Goal: Use online tool/utility: Utilize a website feature to perform a specific function

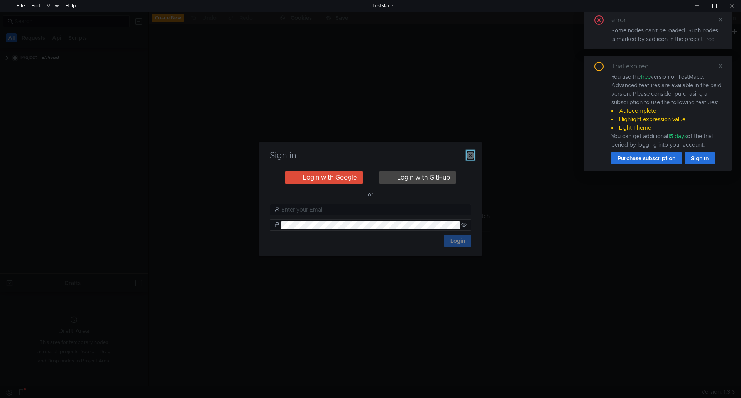
click at [471, 156] on icon "button" at bounding box center [471, 156] width 8 height 8
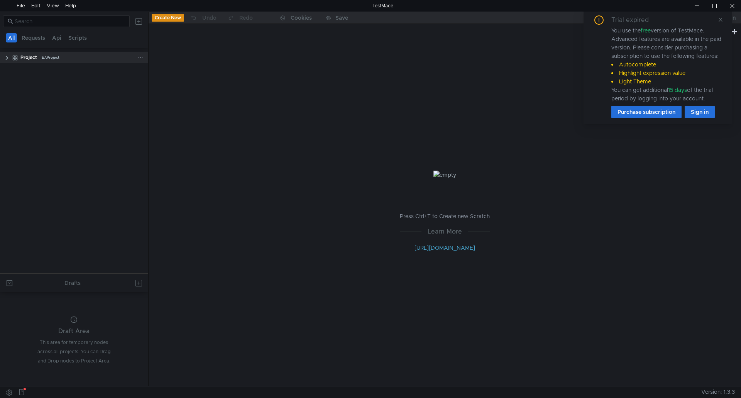
click at [5, 57] on clr-icon at bounding box center [7, 58] width 6 height 6
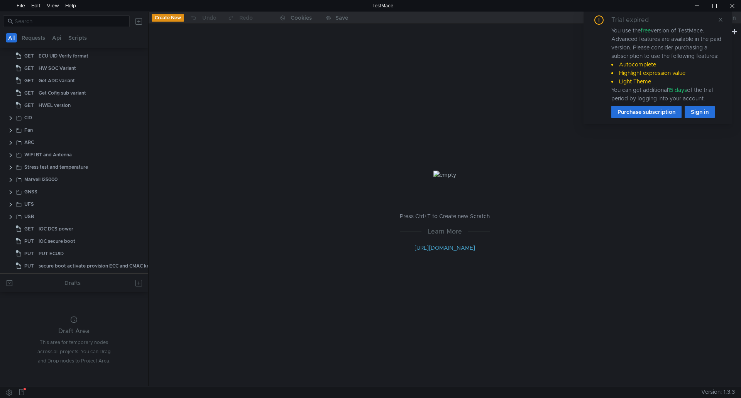
scroll to position [232, 0]
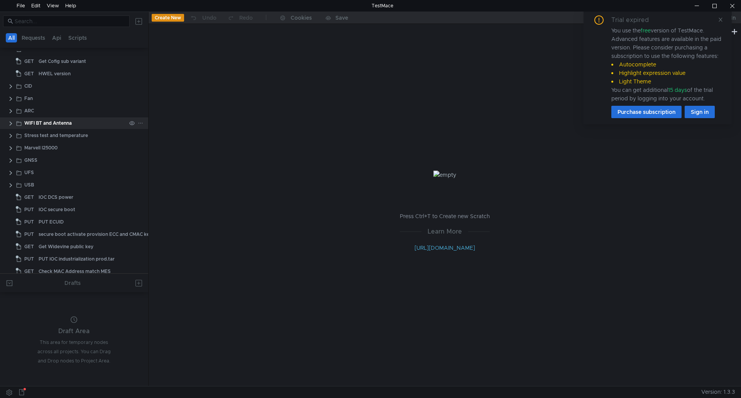
click at [9, 122] on clr-icon at bounding box center [11, 123] width 6 height 6
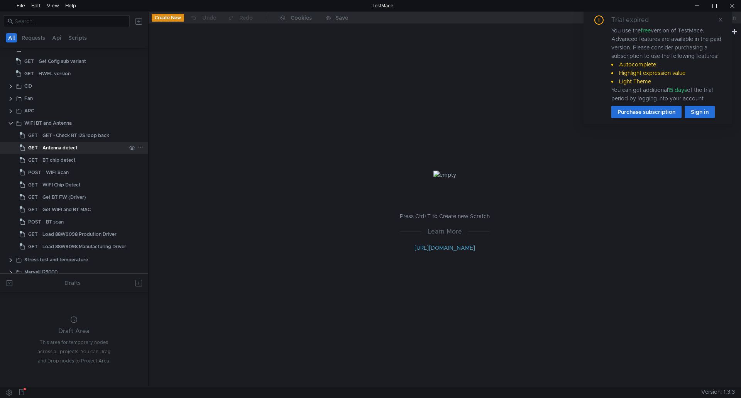
click at [48, 144] on div "Antenna detect" at bounding box center [59, 148] width 35 height 12
click at [61, 145] on div "Antenna detect" at bounding box center [59, 148] width 35 height 12
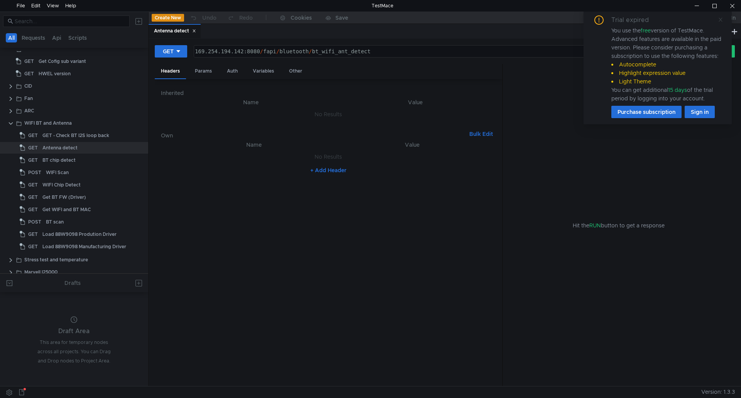
click at [719, 19] on icon at bounding box center [720, 19] width 5 height 5
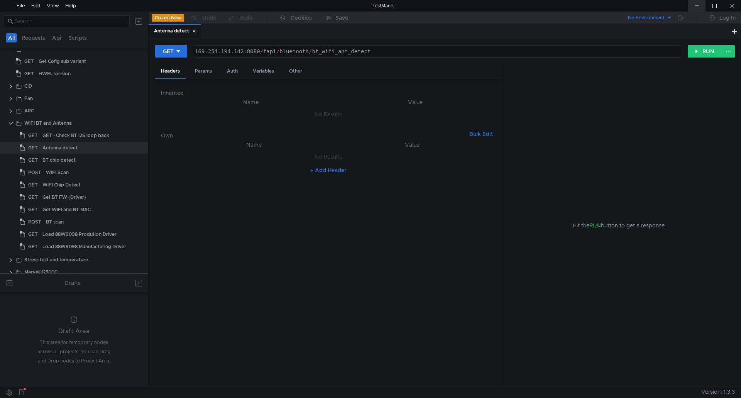
click at [697, 6] on div at bounding box center [697, 6] width 18 height 12
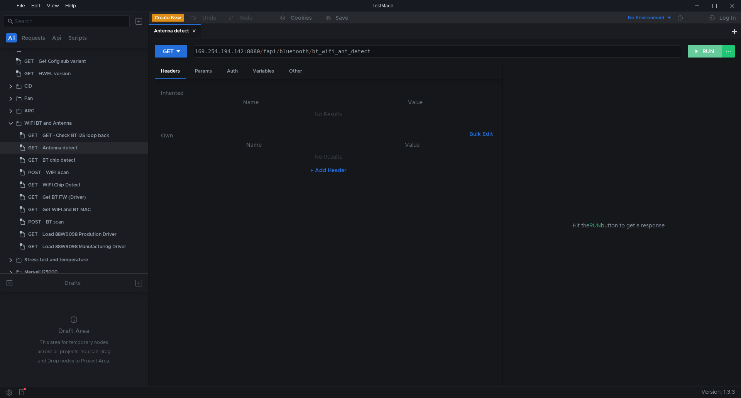
click at [706, 50] on button "RUN" at bounding box center [705, 51] width 34 height 12
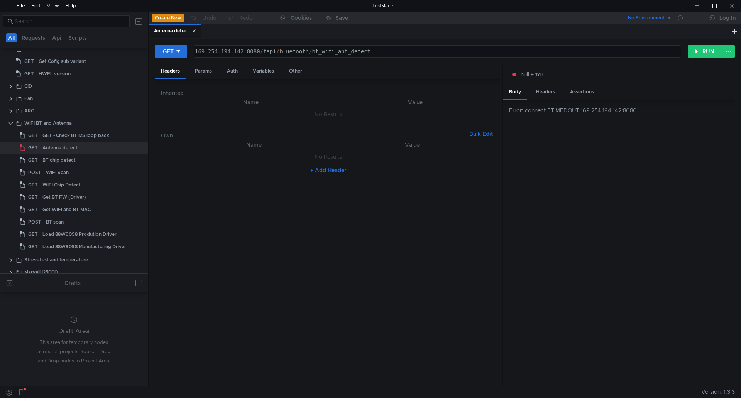
click at [204, 53] on div "169.254.194.142:8080 / fapi / bluetooth / bt_wifi_ant_detect" at bounding box center [436, 57] width 487 height 19
click at [218, 52] on div "[TECHNICAL_ID] / fapi / bluetooth / bt_wifi_ant_detect" at bounding box center [436, 57] width 487 height 19
click at [227, 53] on div "[TECHNICAL_ID] / fapi / bluetooth / bt_wifi_ant_detect" at bounding box center [436, 57] width 487 height 19
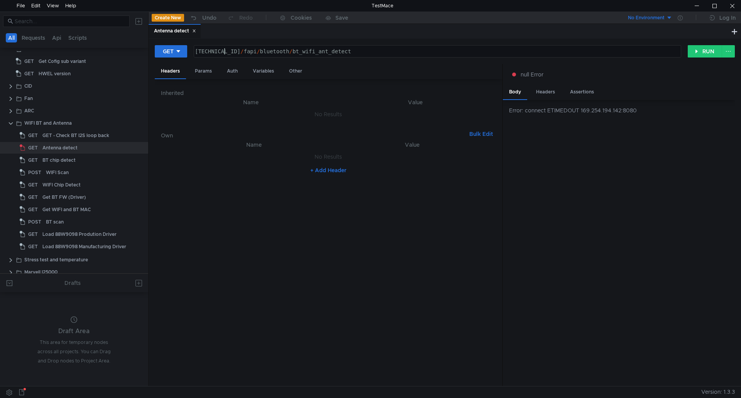
scroll to position [0, 3]
click at [241, 52] on div "[TECHNICAL_ID] / fapi / bluetooth / bt_wifi_ant_detect" at bounding box center [436, 57] width 487 height 19
type textarea "[TECHNICAL_ID]/fapi/bluetooth/bt_wifi_ant_detect"
click at [447, 161] on td "No Results" at bounding box center [328, 156] width 335 height 15
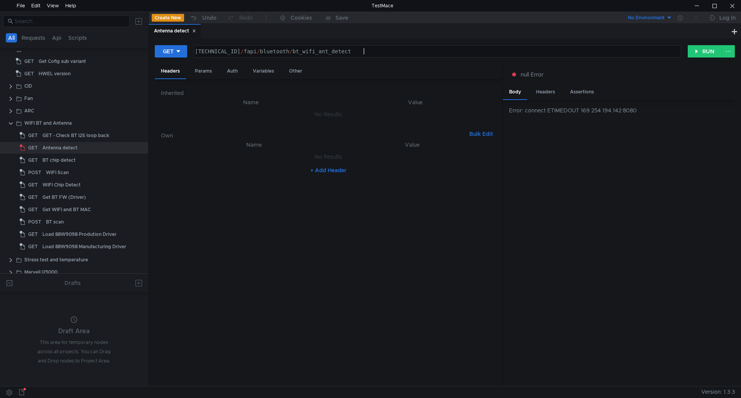
click at [399, 49] on div "[TECHNICAL_ID] / fapi / bluetooth / bt_wifi_ant_detect" at bounding box center [436, 57] width 487 height 19
click at [711, 48] on button "RUN" at bounding box center [705, 51] width 34 height 12
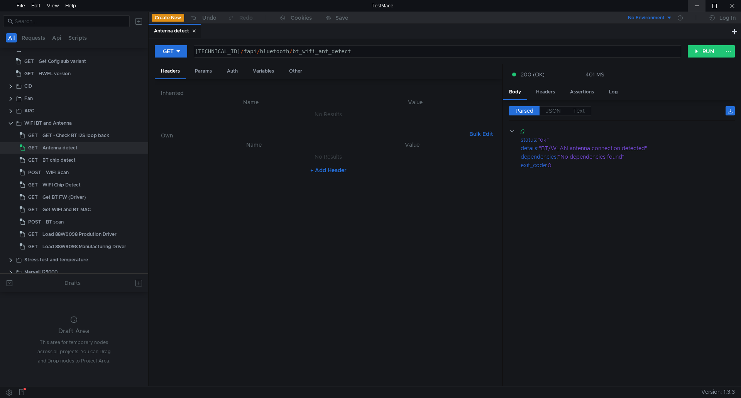
click at [697, 5] on div at bounding box center [697, 6] width 18 height 12
click at [708, 52] on button "RUN" at bounding box center [705, 51] width 34 height 12
click at [698, 5] on div at bounding box center [697, 6] width 18 height 12
